Goal: Information Seeking & Learning: Learn about a topic

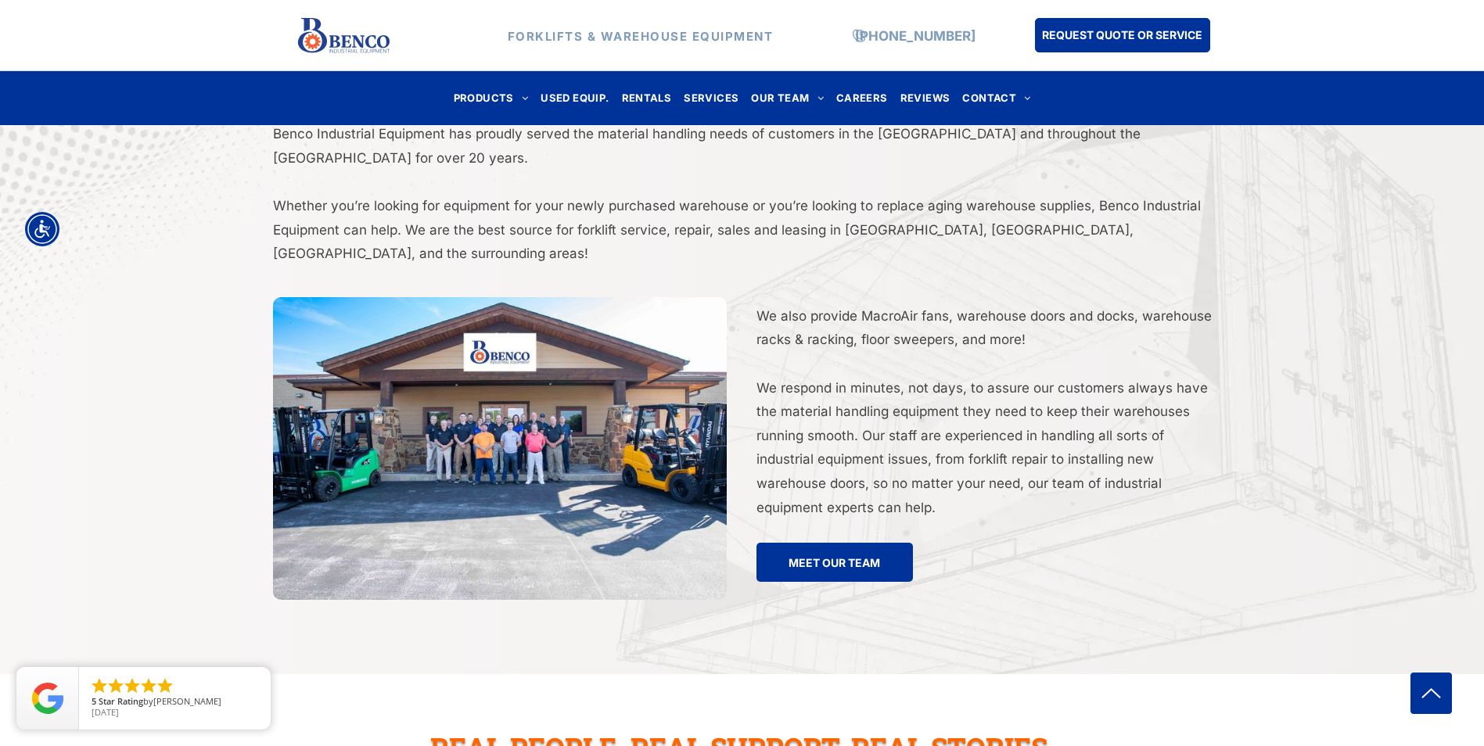
scroll to position [2770, 0]
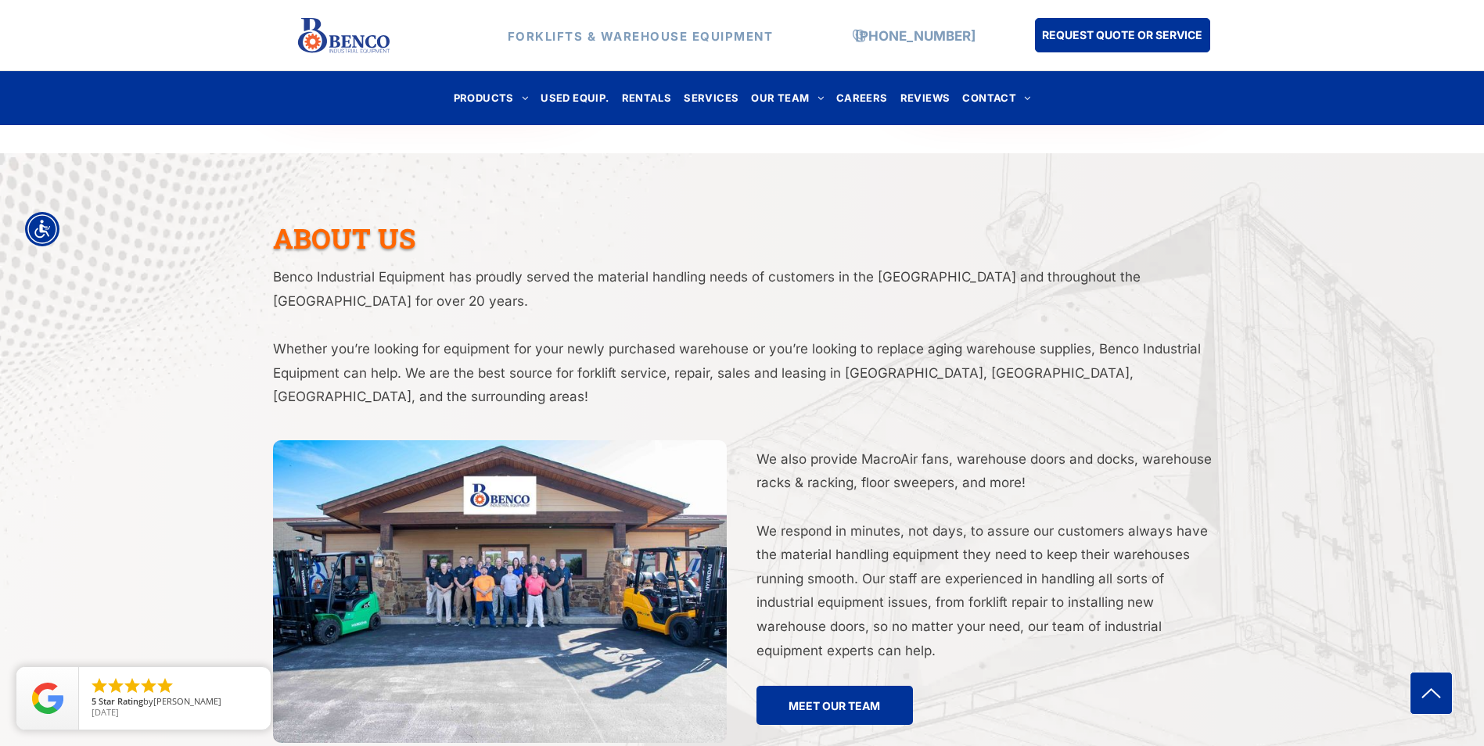
click at [500, 526] on img at bounding box center [500, 591] width 454 height 303
